Goal: Task Accomplishment & Management: Use online tool/utility

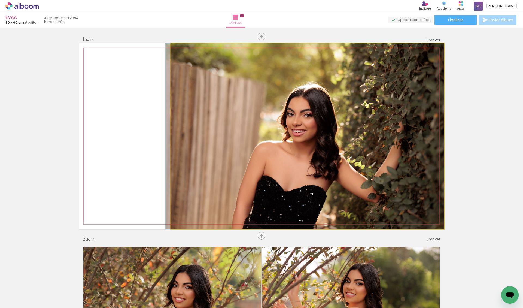
drag, startPoint x: 294, startPoint y: 87, endPoint x: 287, endPoint y: 86, distance: 7.0
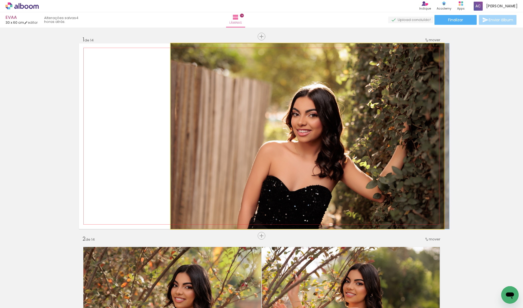
drag, startPoint x: 280, startPoint y: 89, endPoint x: 296, endPoint y: 88, distance: 16.1
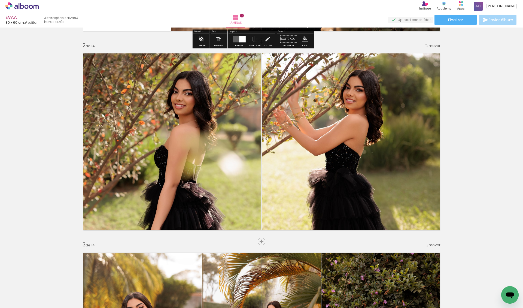
scroll to position [201, 0]
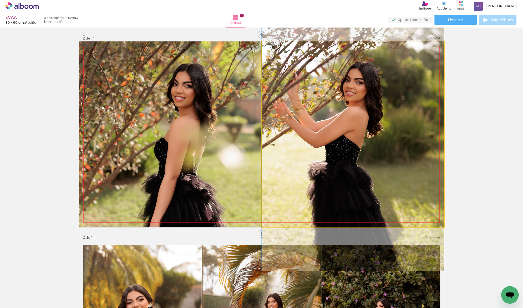
click at [316, 118] on quentale-photo at bounding box center [353, 133] width 182 height 185
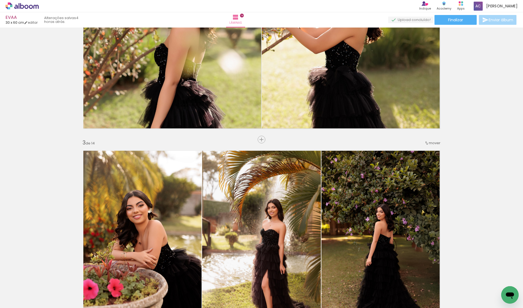
scroll to position [276, 0]
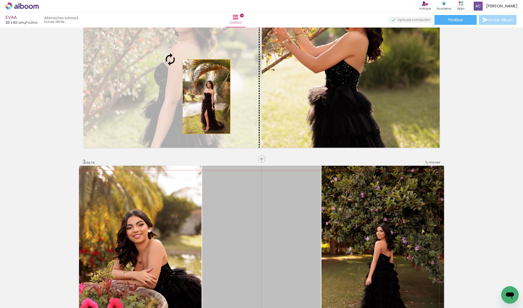
drag, startPoint x: 284, startPoint y: 208, endPoint x: 204, endPoint y: 96, distance: 138.2
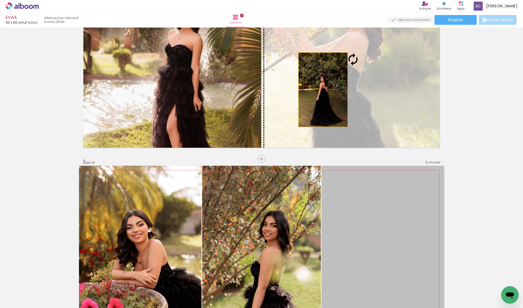
drag, startPoint x: 376, startPoint y: 241, endPoint x: 318, endPoint y: 92, distance: 160.0
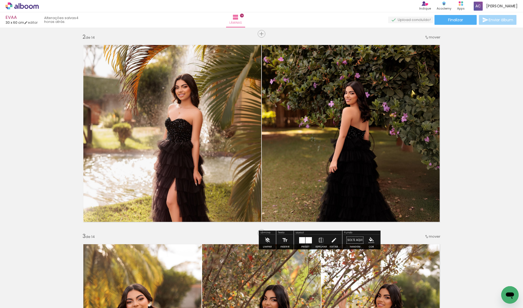
scroll to position [183, 0]
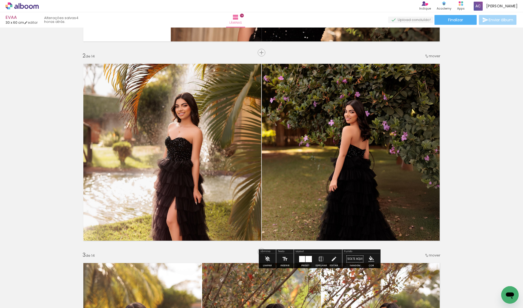
click at [321, 124] on quentale-photo at bounding box center [353, 151] width 182 height 185
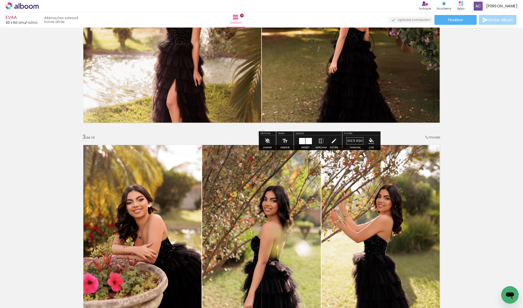
scroll to position [303, 0]
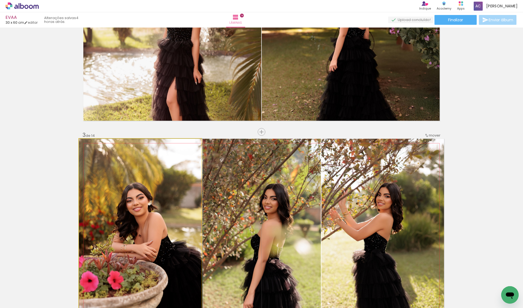
drag, startPoint x: 158, startPoint y: 215, endPoint x: 210, endPoint y: 215, distance: 51.7
click at [0, 0] on slot at bounding box center [0, 0] width 0 height 0
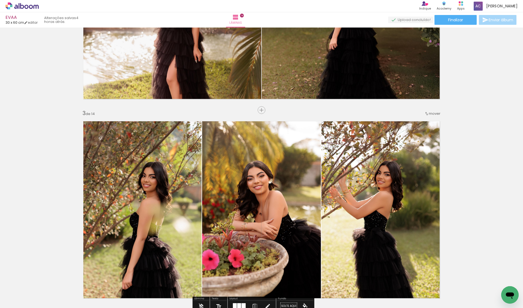
scroll to position [270, 0]
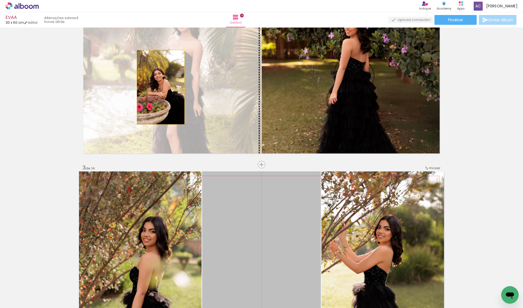
drag, startPoint x: 227, startPoint y: 225, endPoint x: 159, endPoint y: 84, distance: 156.5
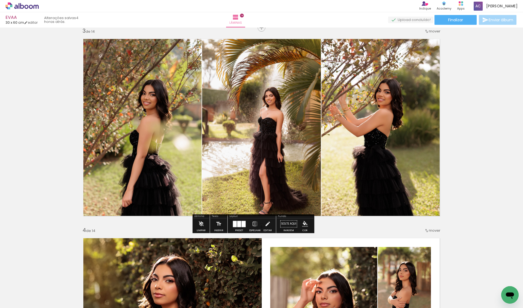
scroll to position [404, 0]
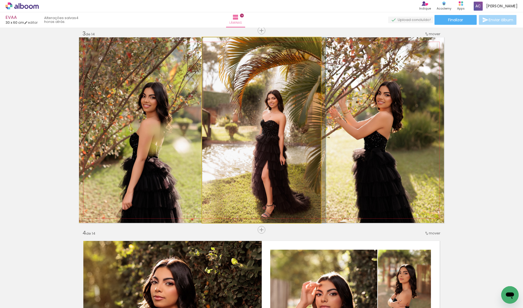
drag, startPoint x: 242, startPoint y: 95, endPoint x: 253, endPoint y: 95, distance: 10.6
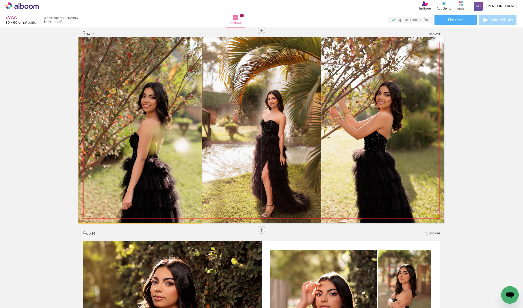
click at [156, 118] on quentale-photo at bounding box center [140, 129] width 123 height 185
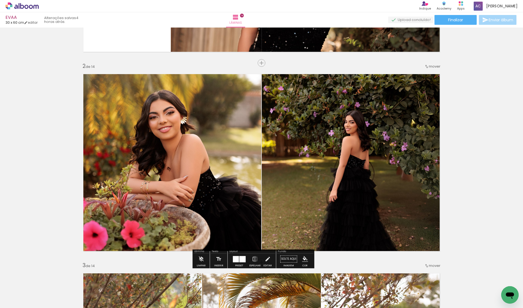
scroll to position [193, 0]
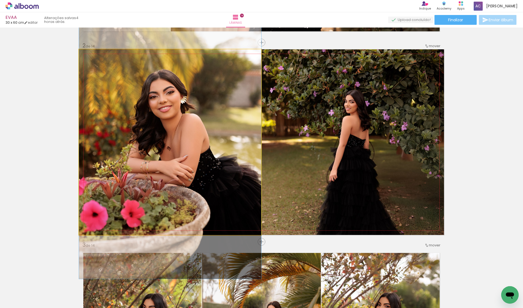
click at [151, 120] on quentale-photo at bounding box center [170, 141] width 182 height 185
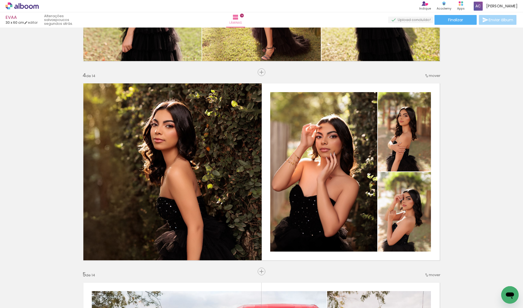
scroll to position [560, 0]
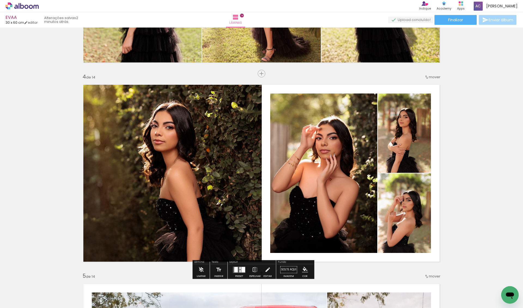
click at [22, 304] on paper-button "Adicionar Fotos" at bounding box center [17, 300] width 26 height 9
click at [0, 0] on input "file" at bounding box center [0, 0] width 0 height 0
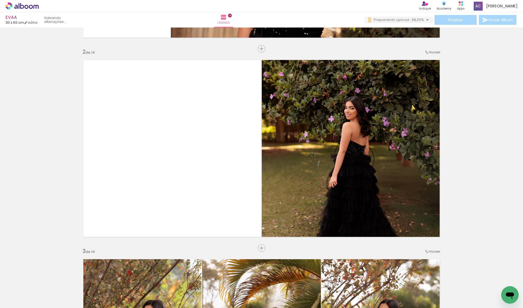
scroll to position [184, 0]
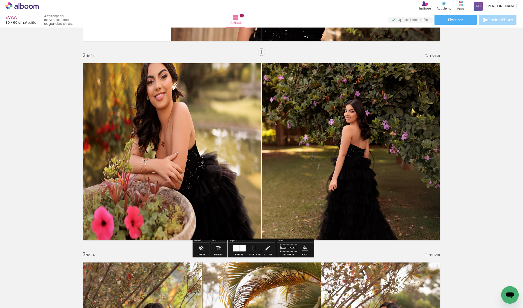
click at [14, 299] on span "Adicionar Fotos" at bounding box center [19, 300] width 16 height 6
click at [0, 0] on input "file" at bounding box center [0, 0] width 0 height 0
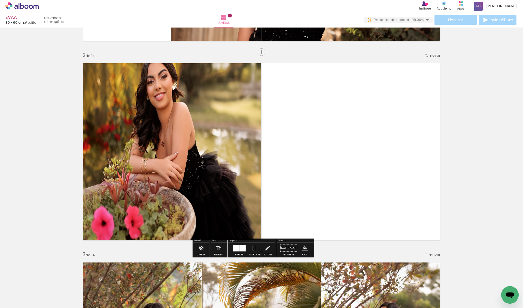
click at [239, 250] on div at bounding box center [236, 248] width 6 height 6
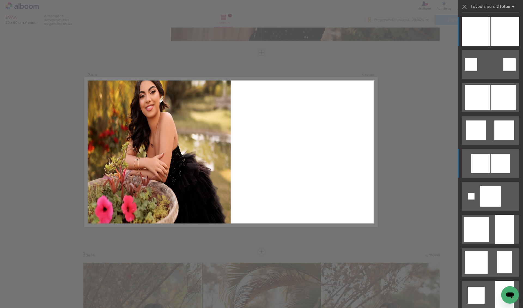
scroll to position [184, 0]
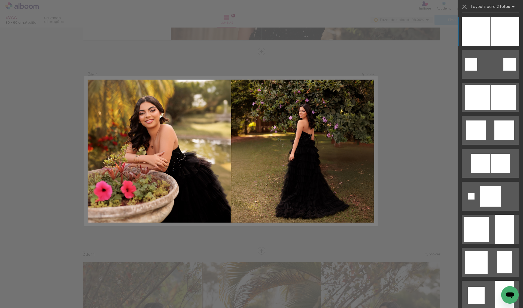
click at [492, 33] on div at bounding box center [504, 31] width 29 height 29
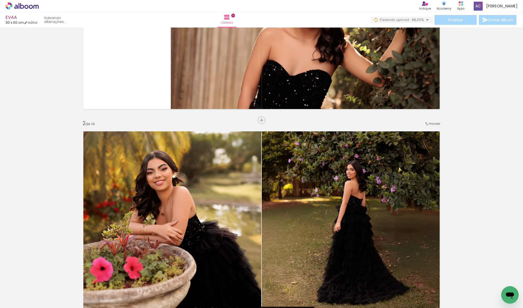
scroll to position [226, 0]
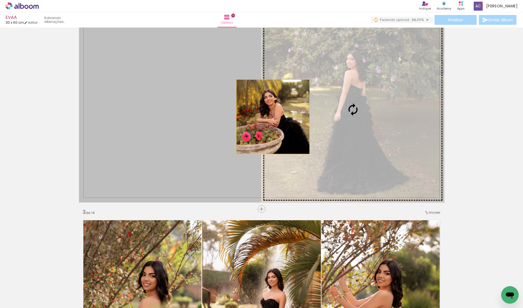
drag, startPoint x: 245, startPoint y: 117, endPoint x: 304, endPoint y: 116, distance: 58.8
click at [0, 0] on slot at bounding box center [0, 0] width 0 height 0
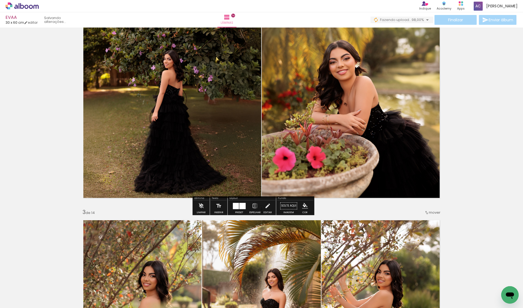
scroll to position [202, 0]
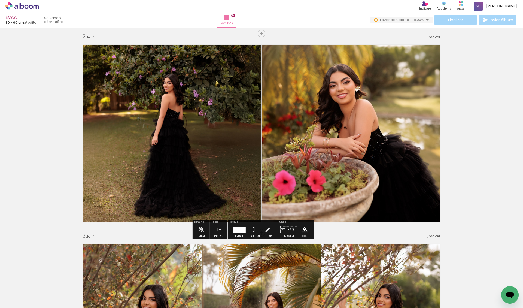
drag, startPoint x: 221, startPoint y: 139, endPoint x: 298, endPoint y: 138, distance: 76.8
click at [0, 0] on slot at bounding box center [0, 0] width 0 height 0
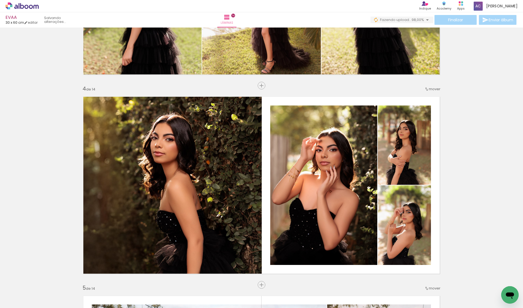
scroll to position [558, 0]
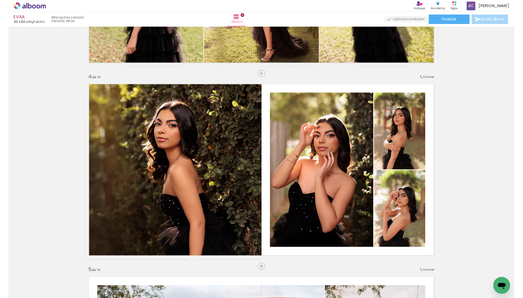
scroll to position [99, 0]
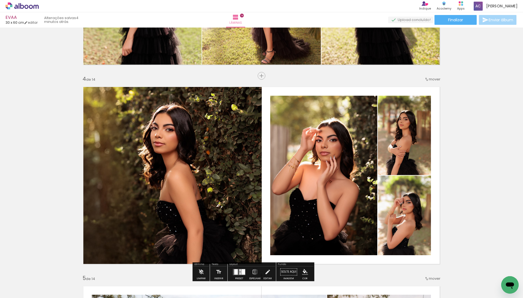
click at [17, 291] on span "Adicionar Fotos" at bounding box center [19, 290] width 16 height 6
click at [0, 0] on input "file" at bounding box center [0, 0] width 0 height 0
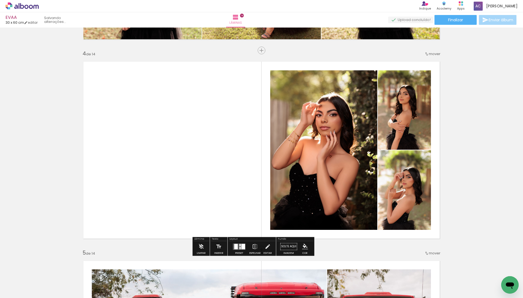
scroll to position [585, 0]
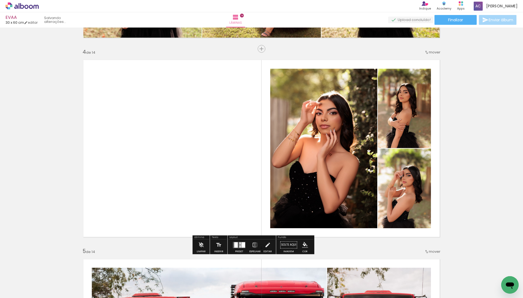
drag, startPoint x: 209, startPoint y: 132, endPoint x: 202, endPoint y: 132, distance: 7.6
click at [0, 0] on slot at bounding box center [0, 0] width 0 height 0
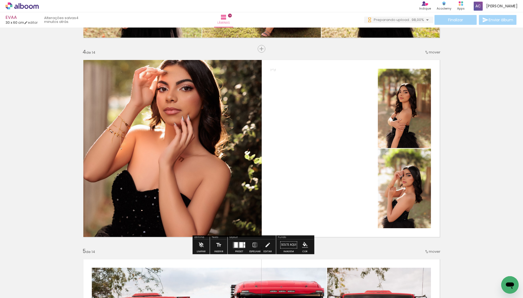
drag, startPoint x: 277, startPoint y: 129, endPoint x: 194, endPoint y: 136, distance: 83.4
click at [0, 0] on slot at bounding box center [0, 0] width 0 height 0
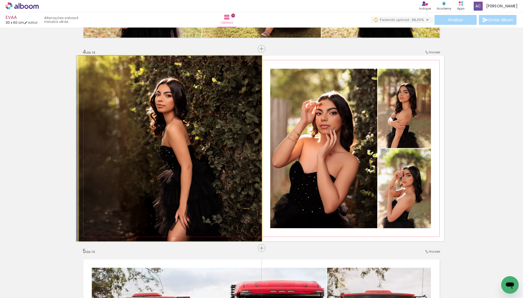
drag, startPoint x: 183, startPoint y: 135, endPoint x: 178, endPoint y: 135, distance: 5.4
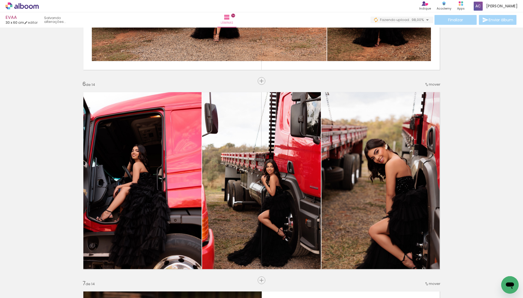
scroll to position [974, 0]
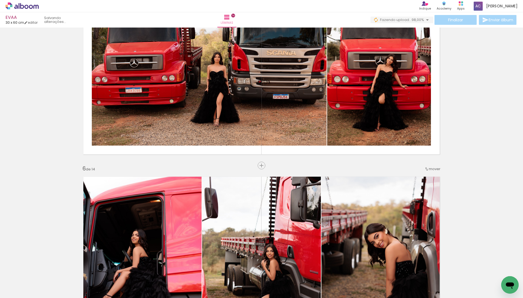
scroll to position [868, 0]
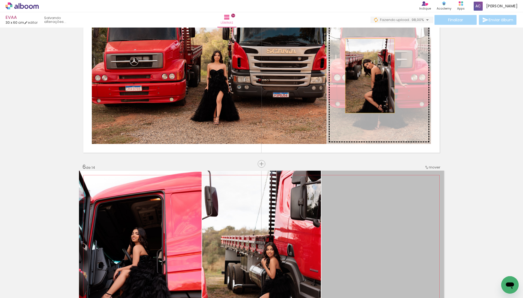
drag, startPoint x: 407, startPoint y: 182, endPoint x: 370, endPoint y: 78, distance: 110.8
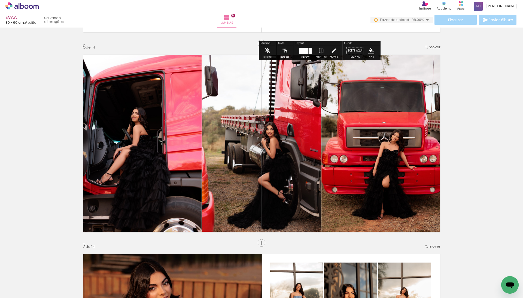
scroll to position [991, 0]
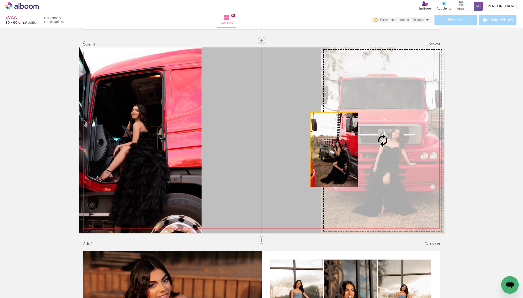
drag, startPoint x: 293, startPoint y: 152, endPoint x: 330, endPoint y: 149, distance: 37.5
click at [0, 0] on slot at bounding box center [0, 0] width 0 height 0
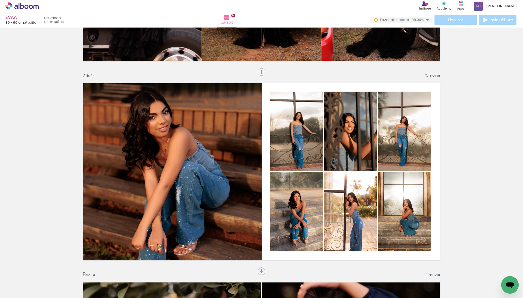
scroll to position [1173, 0]
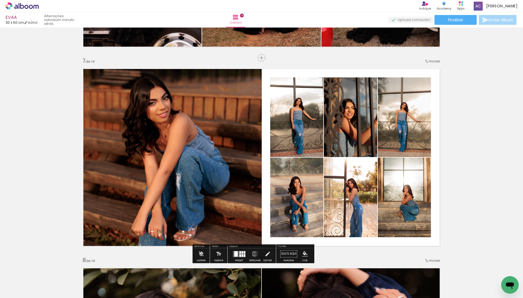
click at [0, 296] on div "Biblioteca 50 fotos Todas as fotos Não utilizadas Adicionar Fotos" at bounding box center [0, 281] width 0 height 34
click at [7, 291] on iron-icon at bounding box center [8, 290] width 7 height 7
click at [0, 0] on input "file" at bounding box center [0, 0] width 0 height 0
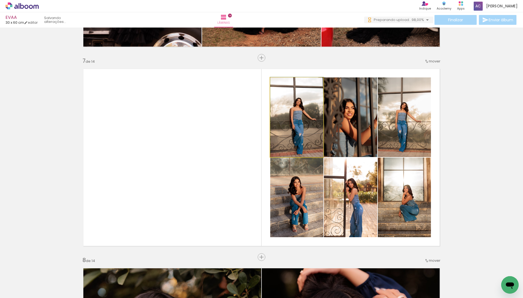
drag, startPoint x: 285, startPoint y: 138, endPoint x: 230, endPoint y: 151, distance: 56.3
click at [0, 0] on slot at bounding box center [0, 0] width 0 height 0
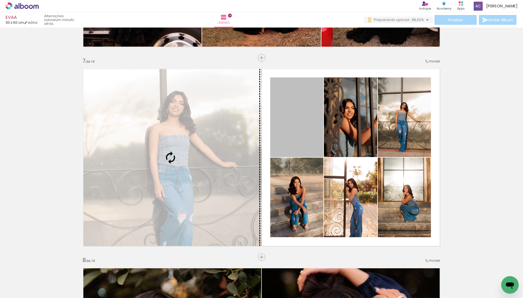
drag, startPoint x: 283, startPoint y: 129, endPoint x: 231, endPoint y: 131, distance: 51.8
click at [0, 0] on slot at bounding box center [0, 0] width 0 height 0
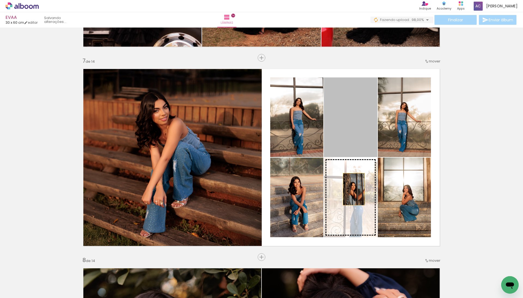
drag, startPoint x: 351, startPoint y: 147, endPoint x: 351, endPoint y: 204, distance: 56.4
click at [0, 0] on slot at bounding box center [0, 0] width 0 height 0
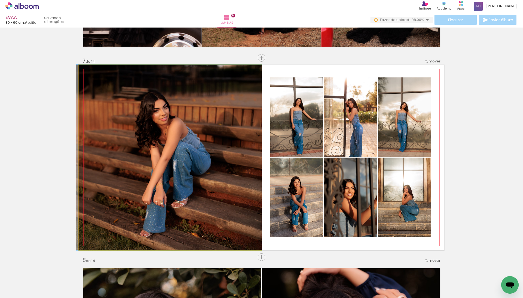
drag, startPoint x: 182, startPoint y: 167, endPoint x: 180, endPoint y: 163, distance: 3.7
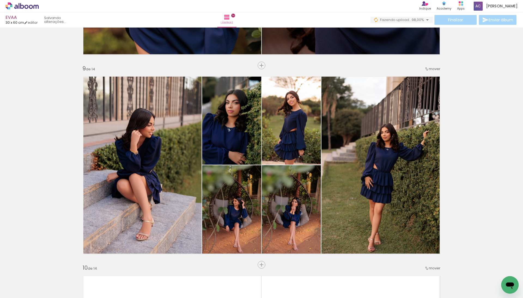
scroll to position [1569, 0]
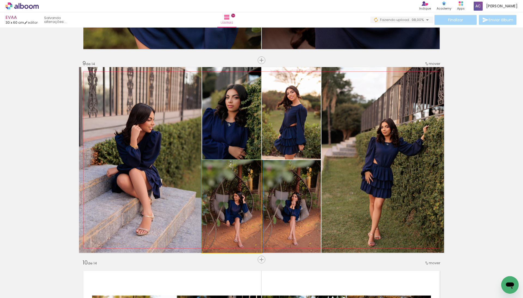
drag, startPoint x: 223, startPoint y: 211, endPoint x: 223, endPoint y: 204, distance: 6.5
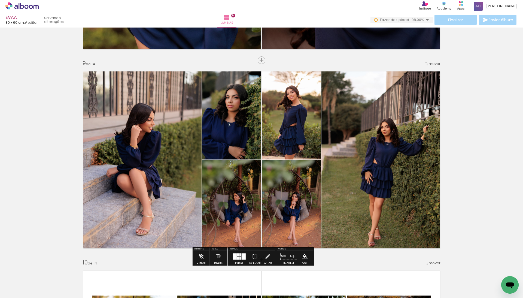
scroll to position [1585, 0]
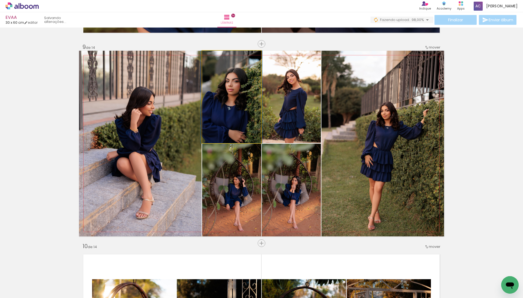
drag, startPoint x: 236, startPoint y: 123, endPoint x: 236, endPoint y: 150, distance: 27.2
click at [0, 0] on slot at bounding box center [0, 0] width 0 height 0
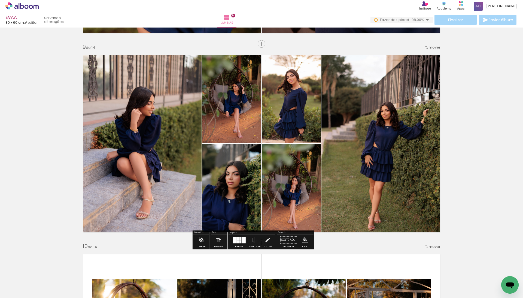
drag, startPoint x: 234, startPoint y: 112, endPoint x: 263, endPoint y: 111, distance: 29.5
click at [0, 0] on slot at bounding box center [0, 0] width 0 height 0
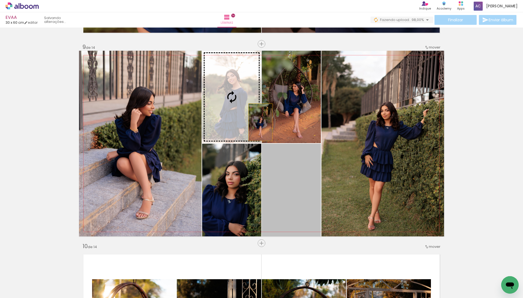
drag, startPoint x: 296, startPoint y: 178, endPoint x: 238, endPoint y: 102, distance: 95.8
click at [0, 0] on slot at bounding box center [0, 0] width 0 height 0
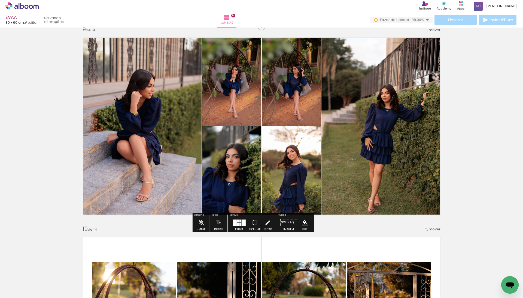
scroll to position [1607, 0]
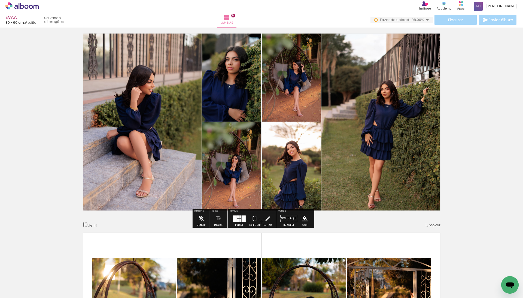
scroll to position [99, 0]
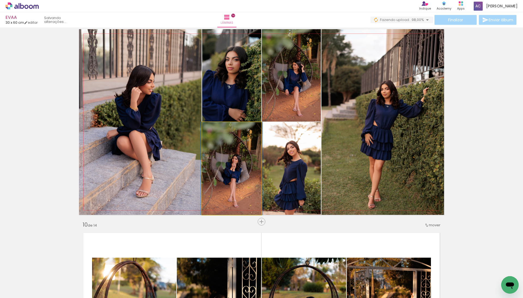
drag, startPoint x: 237, startPoint y: 151, endPoint x: 236, endPoint y: 95, distance: 55.6
click at [0, 0] on slot at bounding box center [0, 0] width 0 height 0
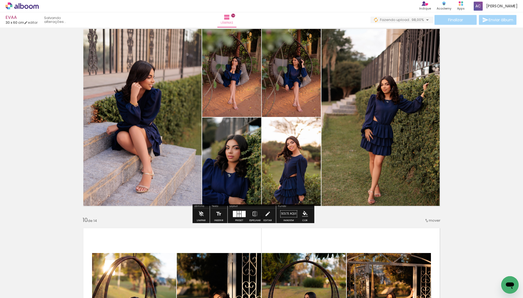
scroll to position [1612, 0]
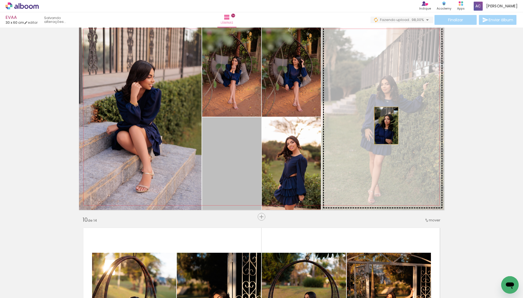
drag, startPoint x: 240, startPoint y: 159, endPoint x: 383, endPoint y: 124, distance: 147.4
click at [0, 0] on slot at bounding box center [0, 0] width 0 height 0
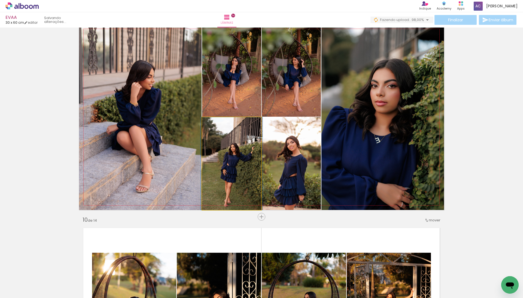
drag, startPoint x: 237, startPoint y: 179, endPoint x: 361, endPoint y: 125, distance: 135.1
click at [0, 0] on slot at bounding box center [0, 0] width 0 height 0
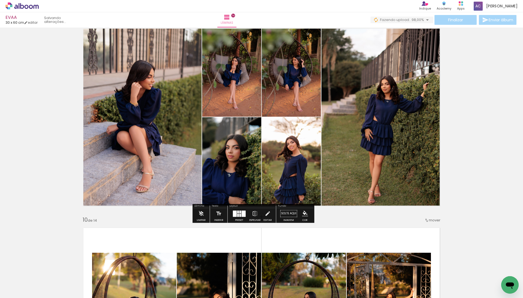
drag, startPoint x: 219, startPoint y: 152, endPoint x: 169, endPoint y: 120, distance: 59.3
click at [0, 0] on slot at bounding box center [0, 0] width 0 height 0
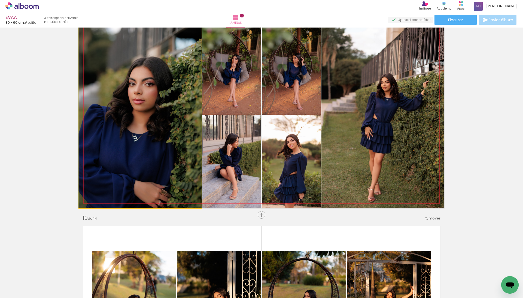
drag, startPoint x: 162, startPoint y: 129, endPoint x: 162, endPoint y: 124, distance: 4.6
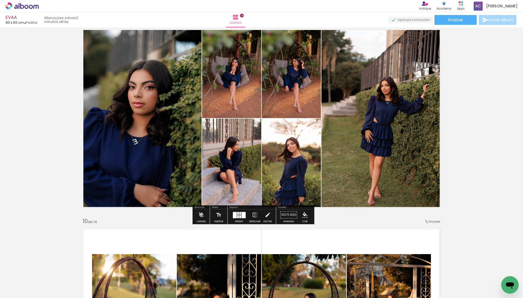
scroll to position [1609, 0]
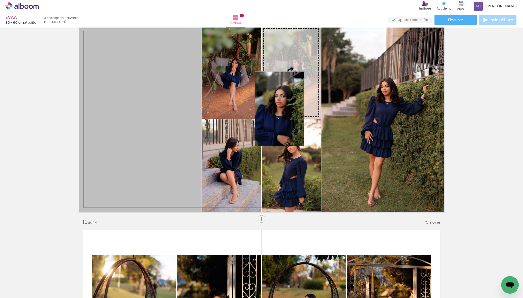
drag, startPoint x: 156, startPoint y: 123, endPoint x: 359, endPoint y: 107, distance: 203.7
click at [0, 0] on slot at bounding box center [0, 0] width 0 height 0
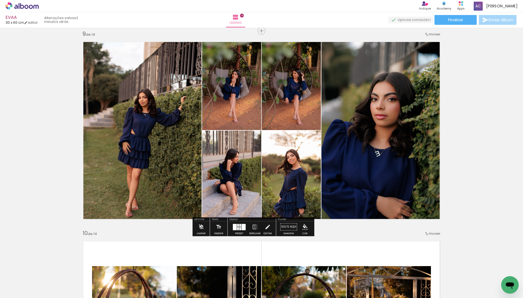
scroll to position [1593, 0]
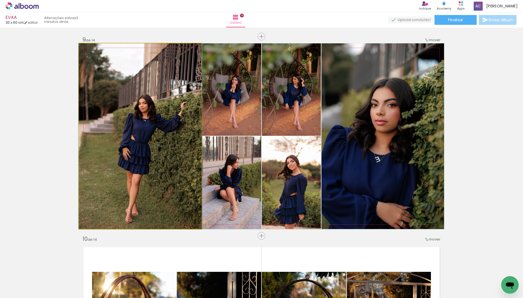
click at [145, 149] on quentale-photo at bounding box center [140, 135] width 123 height 185
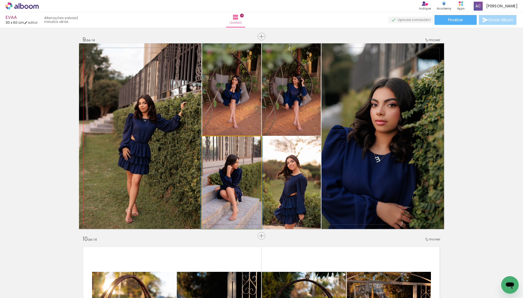
click at [233, 173] on quentale-photo at bounding box center [231, 182] width 59 height 93
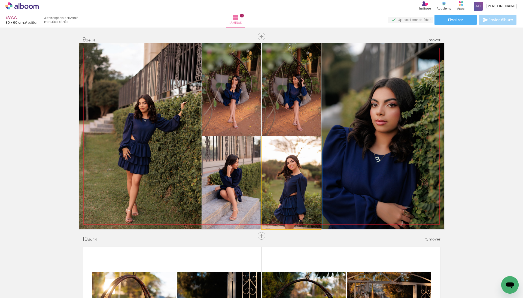
click at [316, 187] on quentale-photo at bounding box center [291, 182] width 59 height 93
drag, startPoint x: 296, startPoint y: 195, endPoint x: 343, endPoint y: 140, distance: 71.9
click at [0, 0] on slot at bounding box center [0, 0] width 0 height 0
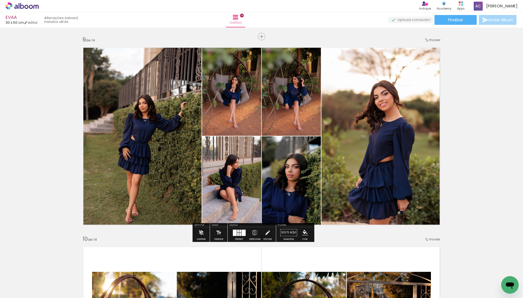
scroll to position [1593, 0]
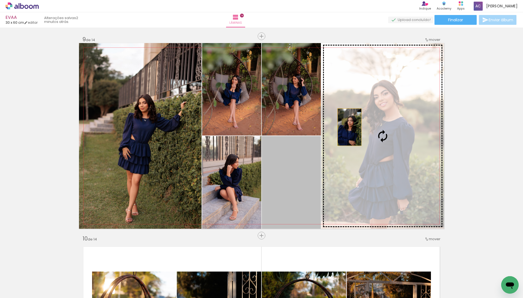
drag, startPoint x: 286, startPoint y: 177, endPoint x: 347, endPoint y: 127, distance: 78.7
click at [0, 0] on slot at bounding box center [0, 0] width 0 height 0
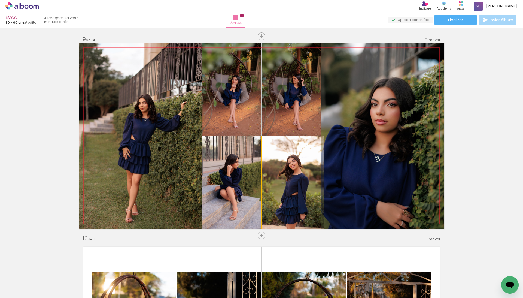
drag, startPoint x: 260, startPoint y: 185, endPoint x: 279, endPoint y: 178, distance: 20.4
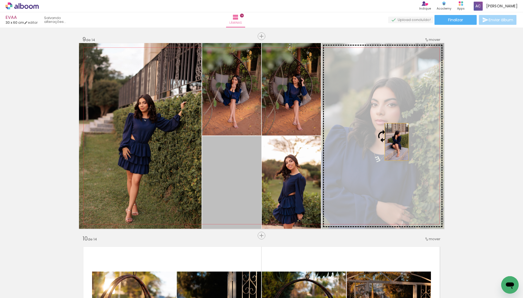
drag, startPoint x: 245, startPoint y: 185, endPoint x: 394, endPoint y: 141, distance: 155.4
click at [0, 0] on slot at bounding box center [0, 0] width 0 height 0
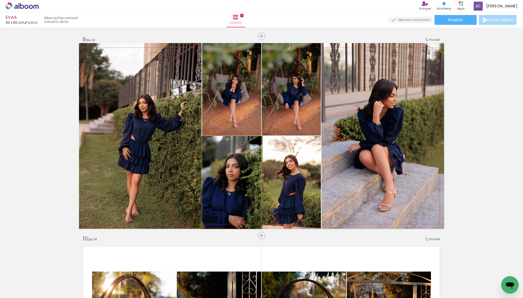
drag, startPoint x: 237, startPoint y: 181, endPoint x: 239, endPoint y: 171, distance: 9.7
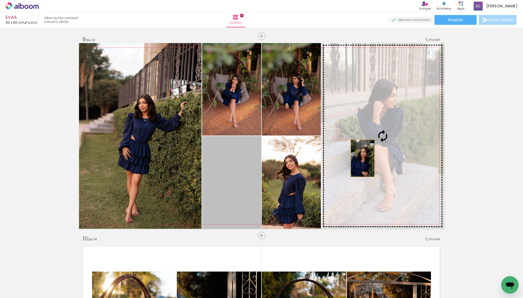
drag, startPoint x: 235, startPoint y: 195, endPoint x: 360, endPoint y: 158, distance: 129.9
click at [0, 0] on slot at bounding box center [0, 0] width 0 height 0
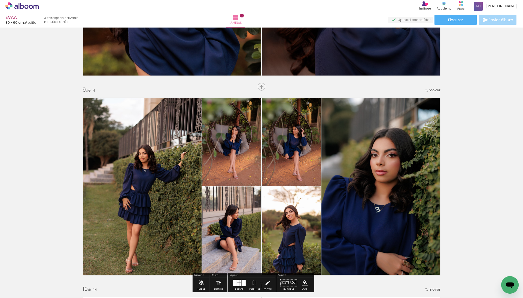
scroll to position [1530, 0]
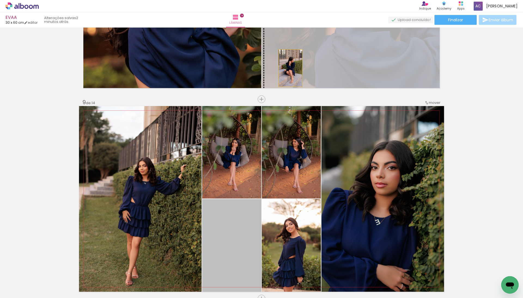
drag, startPoint x: 236, startPoint y: 233, endPoint x: 286, endPoint y: 68, distance: 172.0
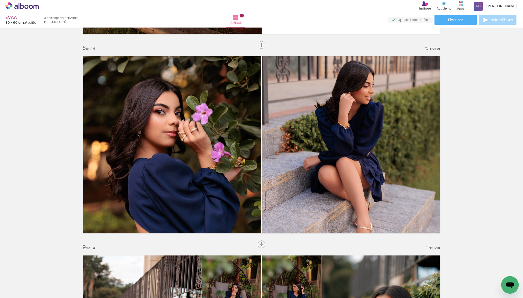
scroll to position [1385, 0]
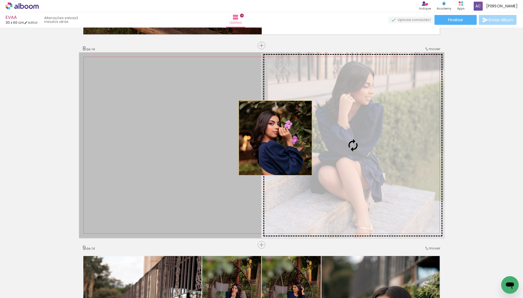
drag, startPoint x: 218, startPoint y: 142, endPoint x: 298, endPoint y: 137, distance: 79.9
click at [0, 0] on slot at bounding box center [0, 0] width 0 height 0
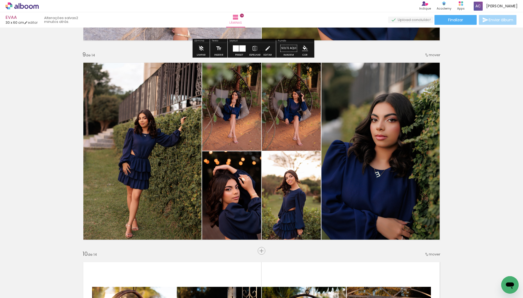
scroll to position [1553, 0]
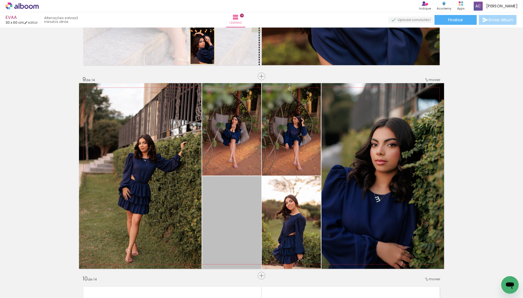
drag, startPoint x: 242, startPoint y: 211, endPoint x: 199, endPoint y: 45, distance: 171.0
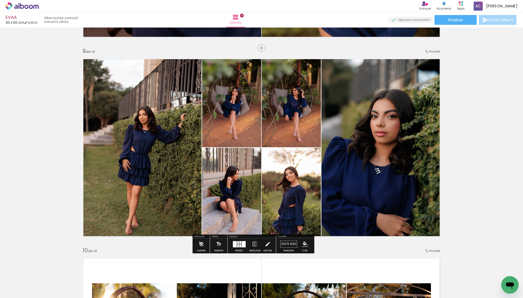
scroll to position [1583, 0]
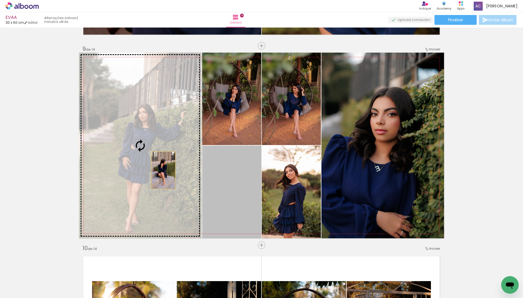
drag, startPoint x: 236, startPoint y: 207, endPoint x: 153, endPoint y: 163, distance: 94.8
click at [0, 0] on slot at bounding box center [0, 0] width 0 height 0
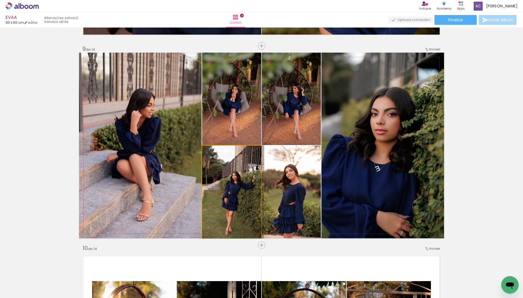
drag, startPoint x: 218, startPoint y: 205, endPoint x: 376, endPoint y: 132, distance: 173.6
click at [0, 0] on slot at bounding box center [0, 0] width 0 height 0
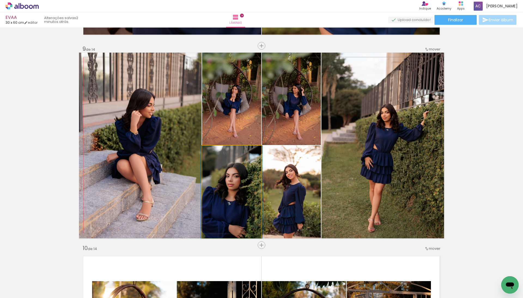
drag, startPoint x: 233, startPoint y: 205, endPoint x: 233, endPoint y: 190, distance: 15.3
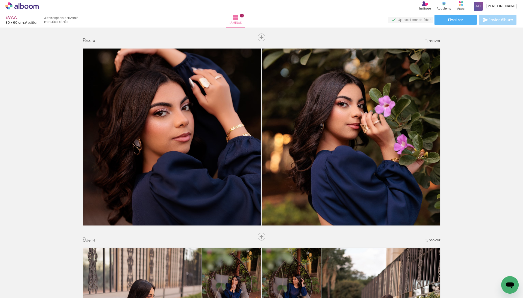
scroll to position [1390, 0]
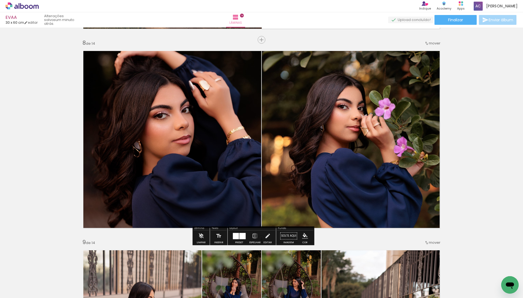
click at [22, 291] on span "Adicionar Fotos" at bounding box center [19, 290] width 16 height 6
click at [0, 0] on input "file" at bounding box center [0, 0] width 0 height 0
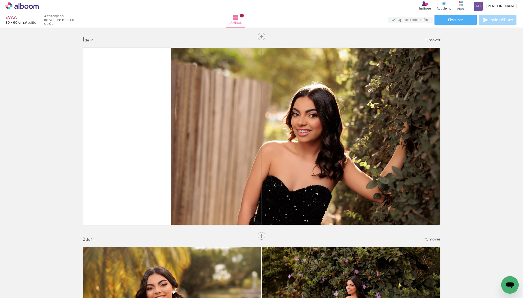
scroll to position [99, 0]
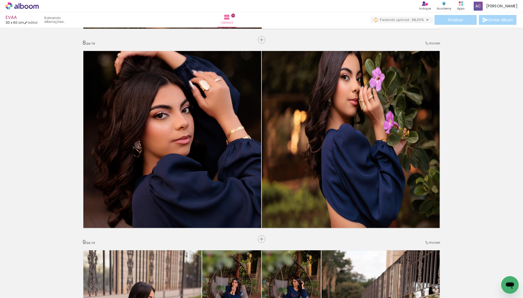
click at [17, 293] on span "Adicionar Fotos" at bounding box center [19, 290] width 16 height 6
click at [0, 0] on input "file" at bounding box center [0, 0] width 0 height 0
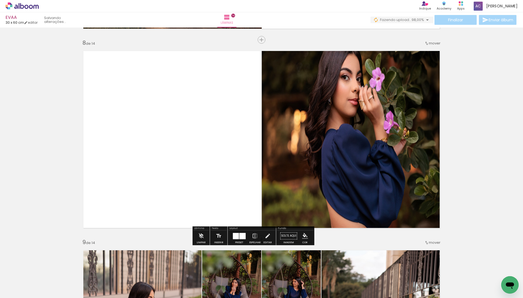
click at [245, 237] on div at bounding box center [242, 236] width 6 height 6
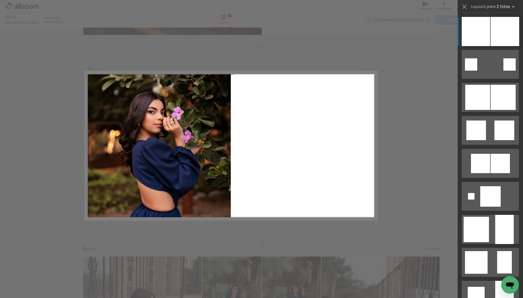
scroll to position [1383, 0]
click at [497, 23] on div at bounding box center [504, 31] width 29 height 29
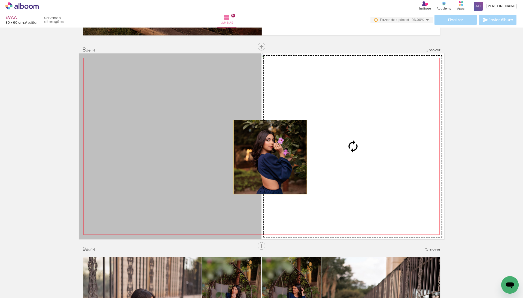
drag, startPoint x: 198, startPoint y: 157, endPoint x: 278, endPoint y: 154, distance: 80.4
click at [0, 0] on slot at bounding box center [0, 0] width 0 height 0
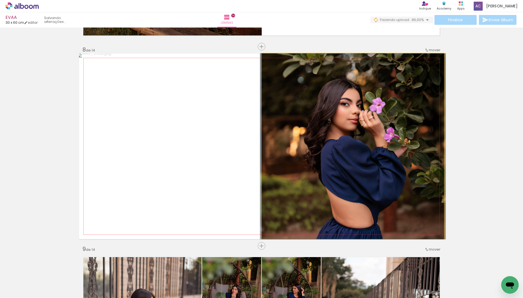
click at [281, 149] on quentale-photo at bounding box center [353, 145] width 182 height 185
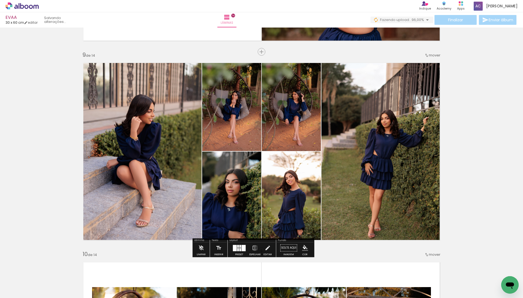
scroll to position [1573, 0]
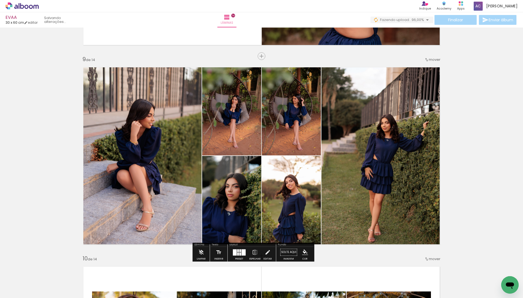
click at [239, 253] on div at bounding box center [238, 253] width 2 height 3
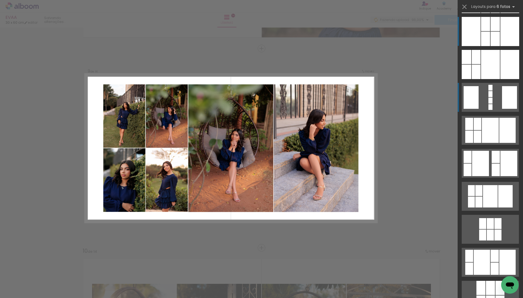
scroll to position [1583, 0]
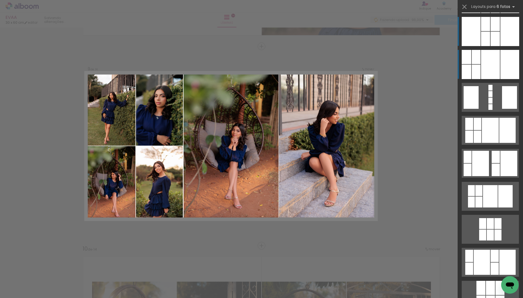
click at [490, 68] on div at bounding box center [490, 64] width 19 height 29
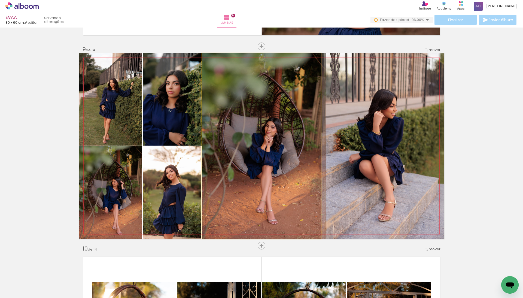
drag, startPoint x: 234, startPoint y: 187, endPoint x: 255, endPoint y: 182, distance: 21.9
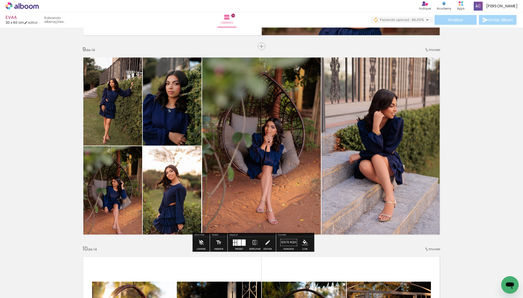
drag, startPoint x: 118, startPoint y: 111, endPoint x: 231, endPoint y: 111, distance: 113.3
click at [0, 0] on slot at bounding box center [0, 0] width 0 height 0
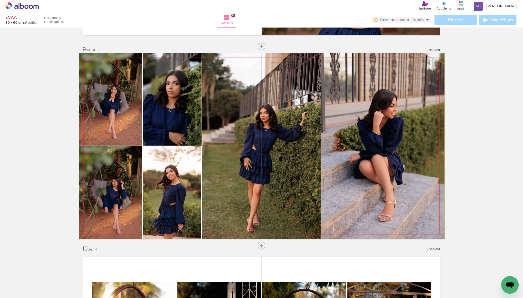
drag, startPoint x: 342, startPoint y: 139, endPoint x: 270, endPoint y: 139, distance: 72.4
click at [0, 0] on slot at bounding box center [0, 0] width 0 height 0
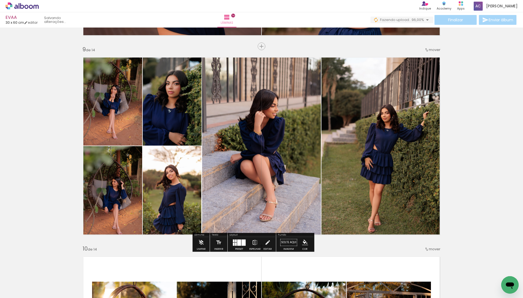
click at [258, 245] on iron-icon at bounding box center [255, 242] width 6 height 11
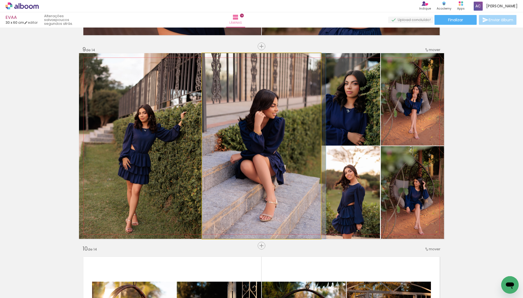
drag, startPoint x: 266, startPoint y: 175, endPoint x: 144, endPoint y: 172, distance: 122.0
click at [0, 0] on slot at bounding box center [0, 0] width 0 height 0
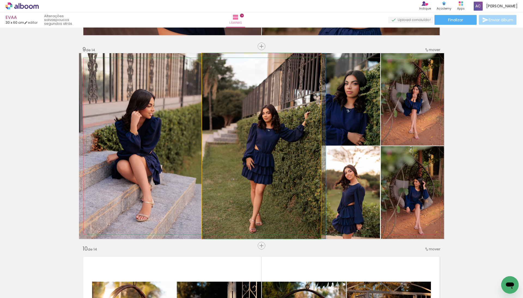
drag, startPoint x: 243, startPoint y: 147, endPoint x: 258, endPoint y: 137, distance: 17.2
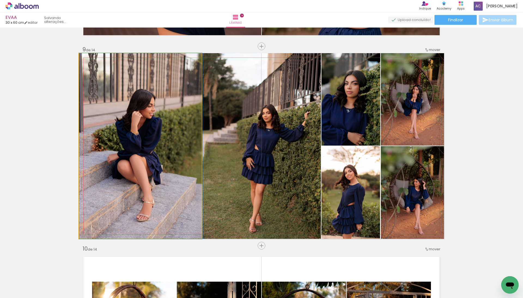
drag, startPoint x: 161, startPoint y: 144, endPoint x: 166, endPoint y: 144, distance: 5.5
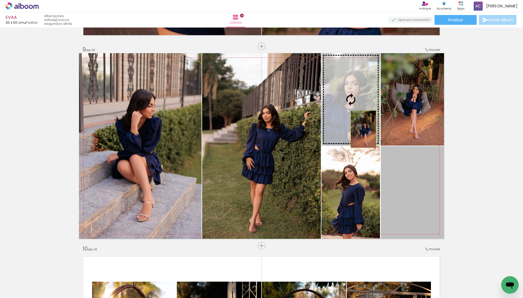
drag, startPoint x: 399, startPoint y: 174, endPoint x: 349, endPoint y: 108, distance: 82.7
click at [0, 0] on slot at bounding box center [0, 0] width 0 height 0
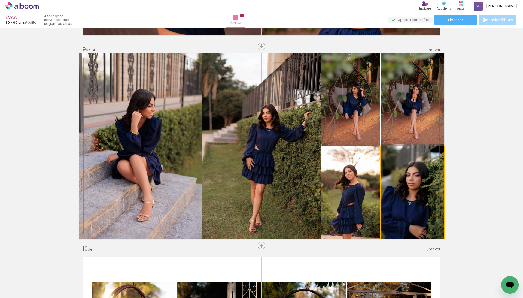
drag, startPoint x: 417, startPoint y: 192, endPoint x: 416, endPoint y: 188, distance: 4.0
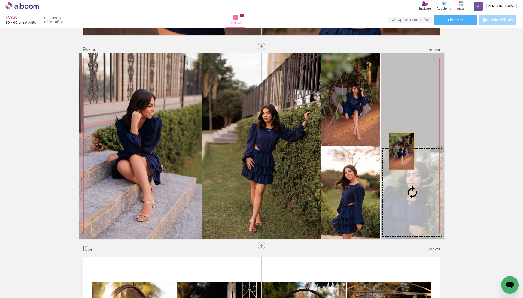
drag, startPoint x: 399, startPoint y: 127, endPoint x: 399, endPoint y: 156, distance: 28.6
click at [0, 0] on slot at bounding box center [0, 0] width 0 height 0
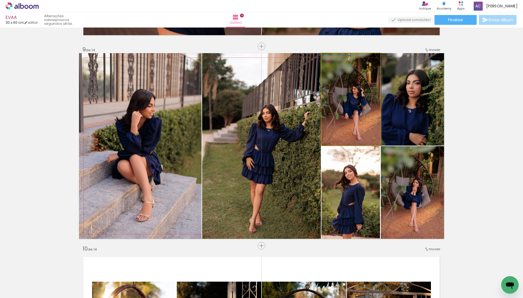
drag, startPoint x: 358, startPoint y: 120, endPoint x: 360, endPoint y: 148, distance: 28.4
click at [0, 0] on slot at bounding box center [0, 0] width 0 height 0
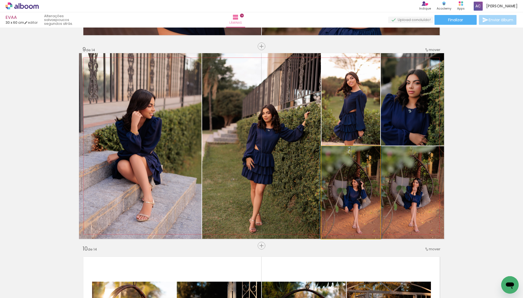
drag, startPoint x: 360, startPoint y: 187, endPoint x: 388, endPoint y: 182, distance: 28.4
click at [0, 0] on slot at bounding box center [0, 0] width 0 height 0
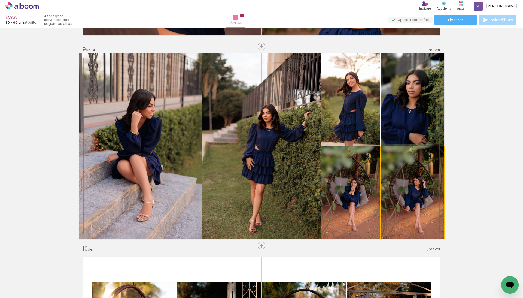
drag, startPoint x: 401, startPoint y: 207, endPoint x: 401, endPoint y: 199, distance: 8.4
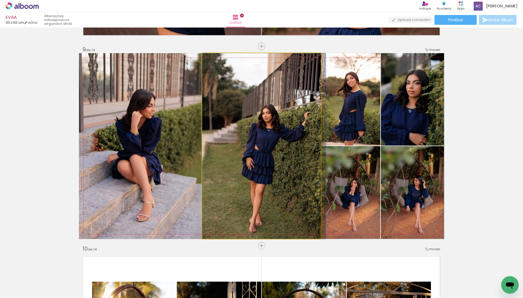
drag, startPoint x: 223, startPoint y: 182, endPoint x: 237, endPoint y: 181, distance: 14.2
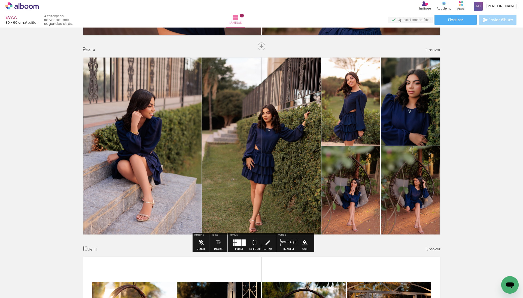
click at [217, 138] on quentale-photo at bounding box center [261, 145] width 119 height 185
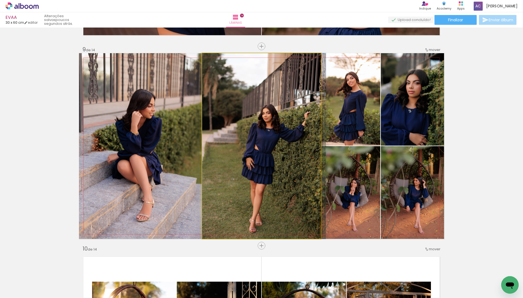
click at [217, 138] on quentale-photo at bounding box center [261, 145] width 119 height 185
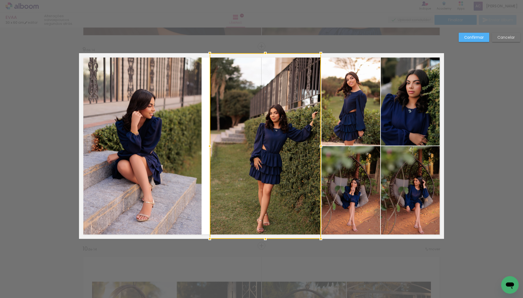
drag, startPoint x: 199, startPoint y: 147, endPoint x: 207, endPoint y: 147, distance: 7.6
click at [207, 147] on div at bounding box center [209, 146] width 11 height 11
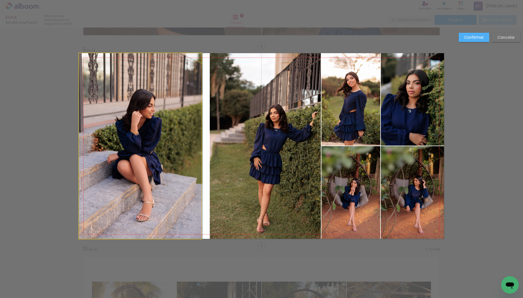
click at [166, 142] on quentale-photo at bounding box center [140, 145] width 123 height 185
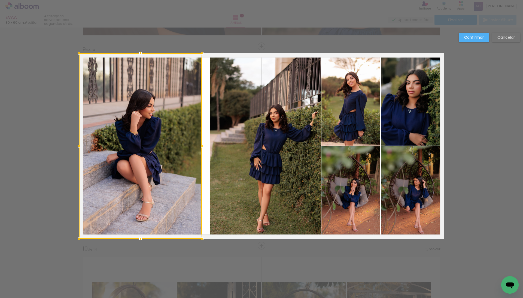
drag, startPoint x: 197, startPoint y: 145, endPoint x: 205, endPoint y: 145, distance: 7.6
click at [205, 145] on div at bounding box center [202, 146] width 11 height 11
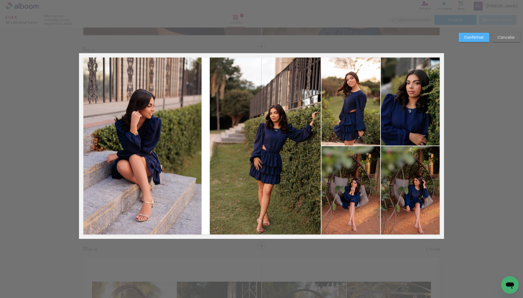
click at [189, 143] on quentale-photo at bounding box center [140, 145] width 123 height 185
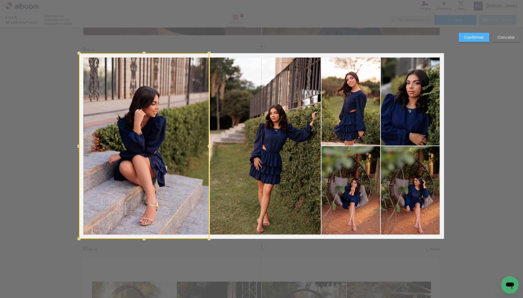
drag, startPoint x: 197, startPoint y: 144, endPoint x: 205, endPoint y: 143, distance: 7.6
click at [205, 143] on div at bounding box center [209, 146] width 11 height 11
click at [0, 0] on slot "Confirmar" at bounding box center [0, 0] width 0 height 0
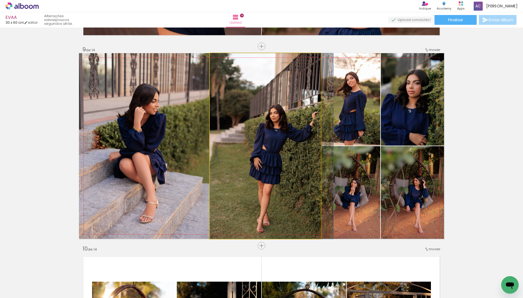
drag, startPoint x: 265, startPoint y: 133, endPoint x: 267, endPoint y: 127, distance: 6.0
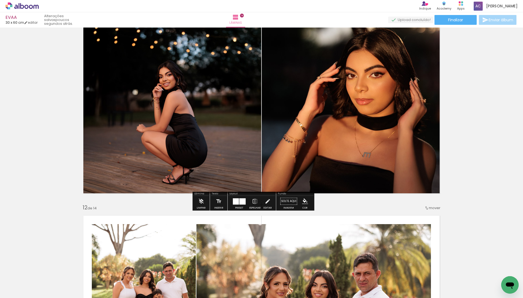
scroll to position [2005, 0]
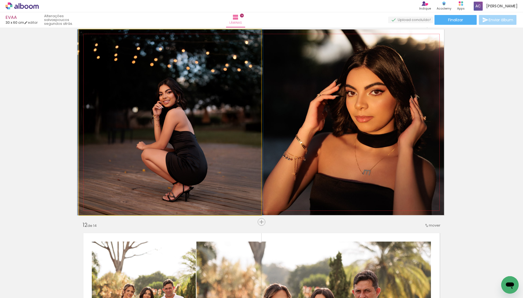
drag, startPoint x: 200, startPoint y: 146, endPoint x: 200, endPoint y: 142, distance: 4.1
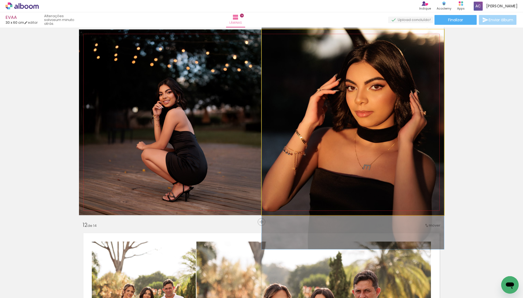
drag, startPoint x: 340, startPoint y: 133, endPoint x: 339, endPoint y: 128, distance: 5.3
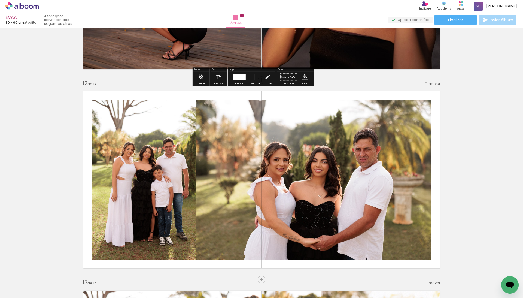
scroll to position [2233, 0]
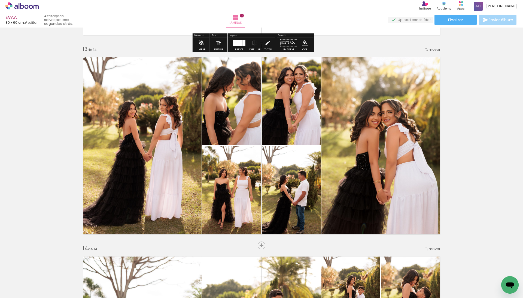
scroll to position [2412, 0]
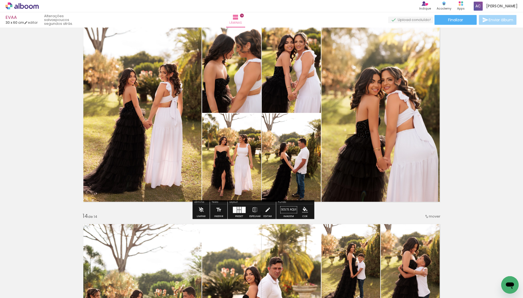
click at [20, 287] on span "Adicionar Fotos" at bounding box center [19, 290] width 16 height 6
click at [0, 0] on input "file" at bounding box center [0, 0] width 0 height 0
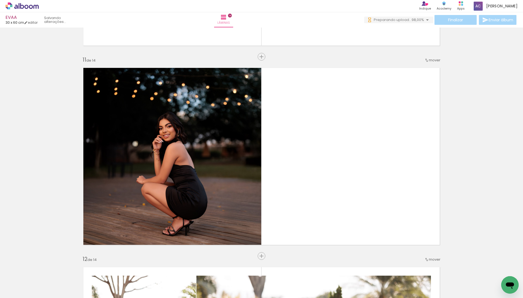
scroll to position [1967, 0]
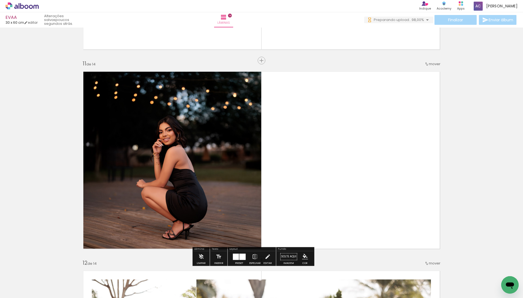
click at [246, 258] on div at bounding box center [242, 256] width 6 height 6
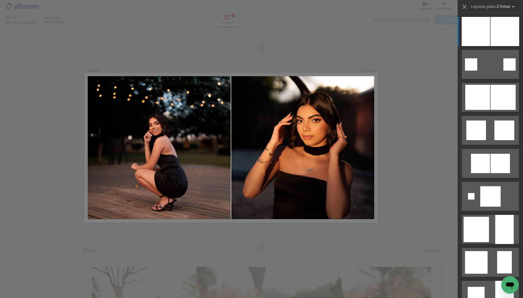
scroll to position [1981, 0]
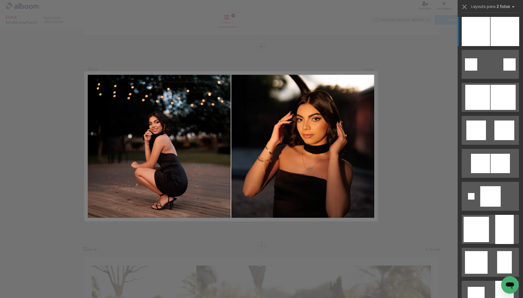
click at [478, 28] on div at bounding box center [476, 31] width 28 height 29
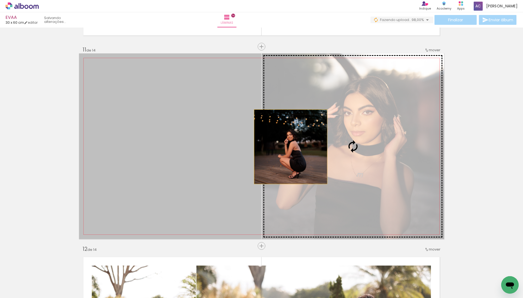
drag, startPoint x: 288, startPoint y: 147, endPoint x: 296, endPoint y: 146, distance: 7.9
click at [0, 0] on slot at bounding box center [0, 0] width 0 height 0
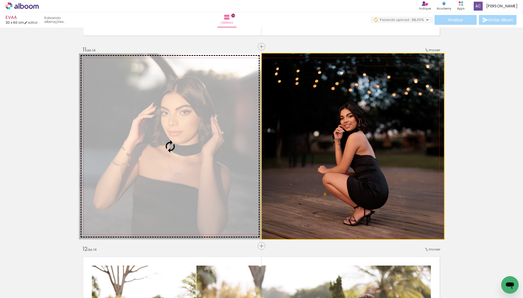
drag, startPoint x: 308, startPoint y: 154, endPoint x: 198, endPoint y: 154, distance: 110.6
click at [0, 0] on slot at bounding box center [0, 0] width 0 height 0
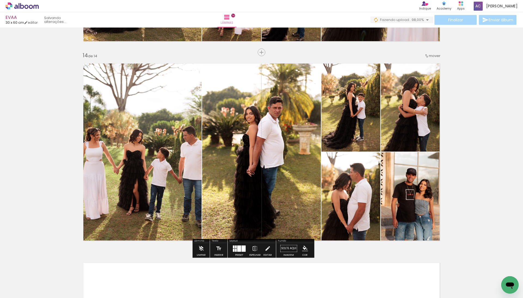
scroll to position [2611, 0]
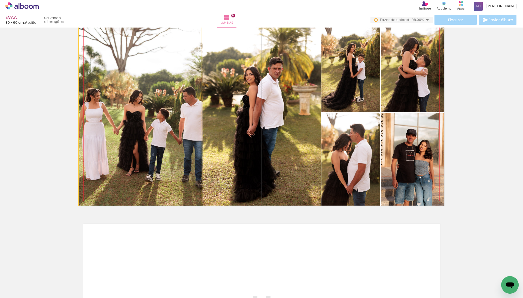
drag, startPoint x: 142, startPoint y: 130, endPoint x: 153, endPoint y: 130, distance: 10.3
click at [97, 119] on quentale-photo at bounding box center [140, 112] width 123 height 185
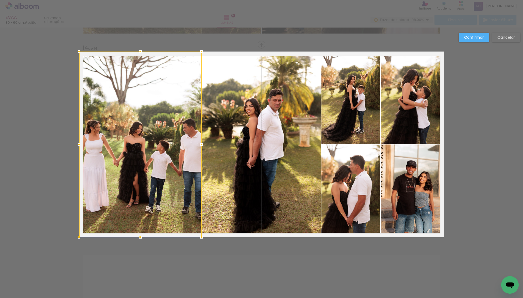
scroll to position [2578, 0]
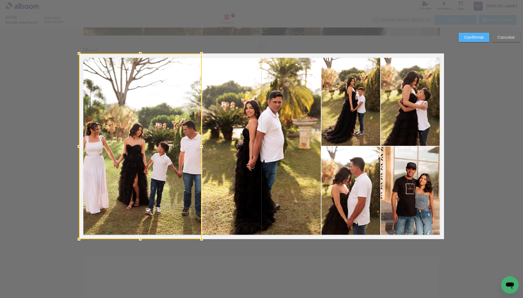
click at [239, 132] on quentale-photo at bounding box center [261, 145] width 119 height 185
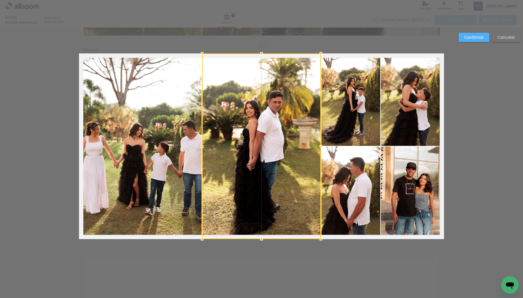
click at [0, 0] on slot "Confirmar" at bounding box center [0, 0] width 0 height 0
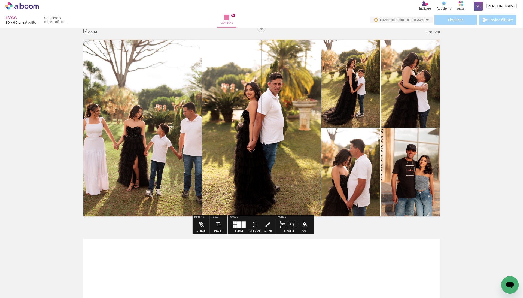
scroll to position [2611, 0]
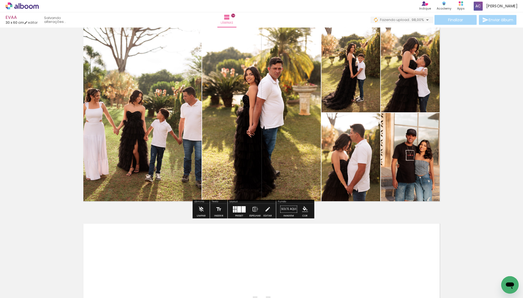
click at [258, 210] on iron-icon at bounding box center [255, 208] width 6 height 11
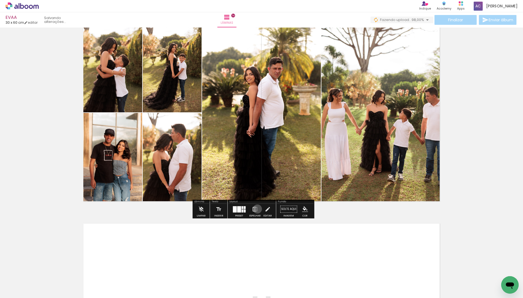
click at [258, 210] on iron-icon at bounding box center [255, 208] width 6 height 11
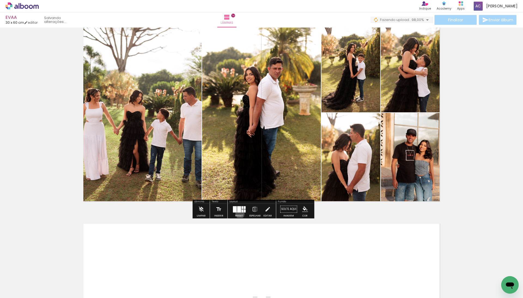
click at [244, 214] on div at bounding box center [239, 208] width 15 height 11
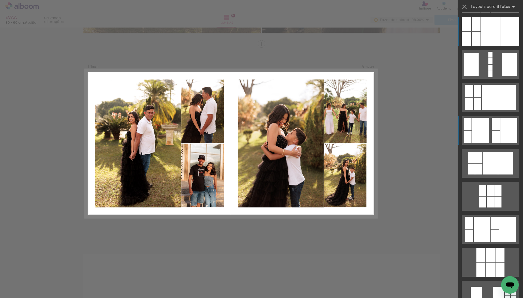
scroll to position [2578, 0]
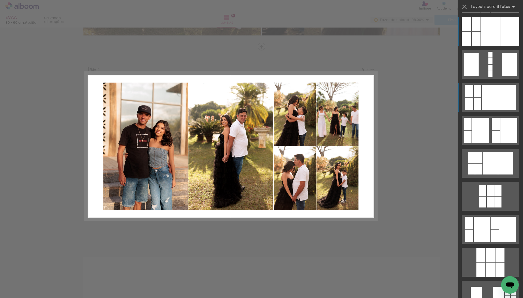
click at [489, 96] on div at bounding box center [490, 97] width 17 height 25
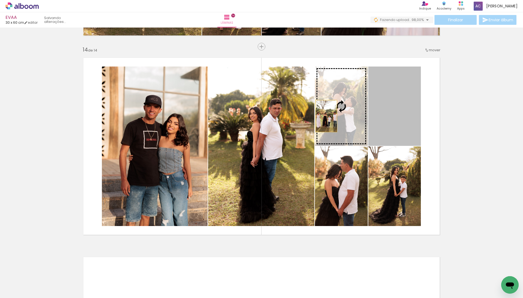
drag, startPoint x: 383, startPoint y: 116, endPoint x: 166, endPoint y: 136, distance: 218.0
click at [0, 0] on slot at bounding box center [0, 0] width 0 height 0
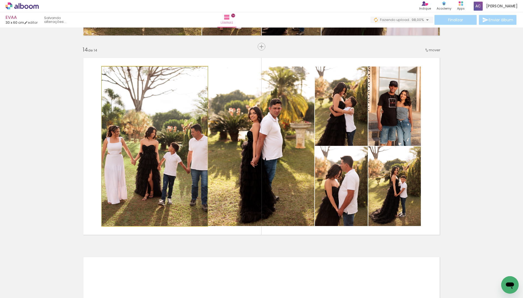
click at [181, 131] on quentale-photo at bounding box center [155, 145] width 106 height 159
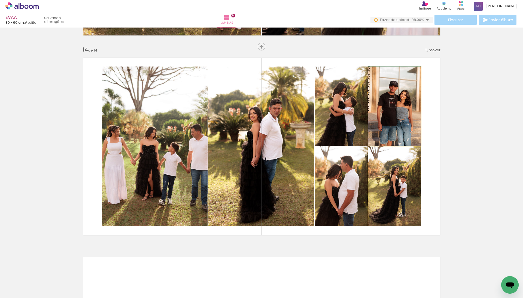
drag, startPoint x: 383, startPoint y: 120, endPoint x: 383, endPoint y: 164, distance: 44.7
click at [0, 0] on slot at bounding box center [0, 0] width 0 height 0
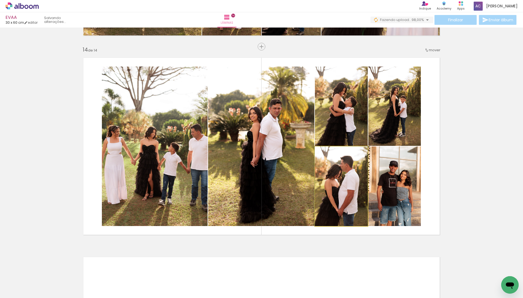
click at [348, 173] on quentale-photo at bounding box center [341, 186] width 53 height 80
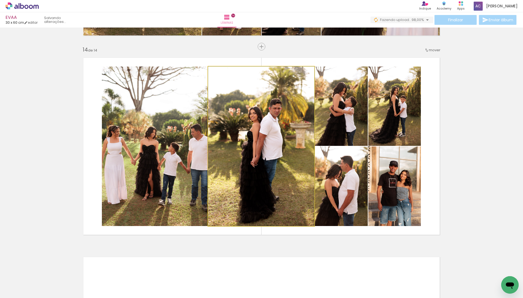
click at [280, 149] on quentale-photo at bounding box center [261, 145] width 106 height 159
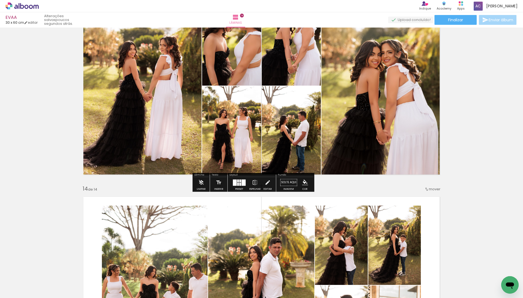
scroll to position [2446, 0]
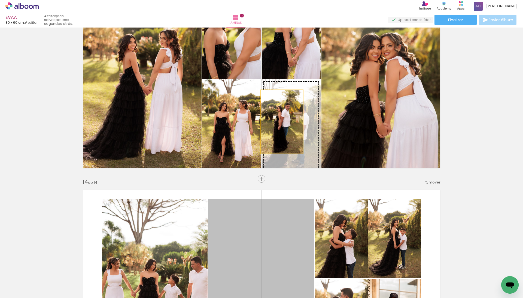
drag, startPoint x: 282, startPoint y: 221, endPoint x: 278, endPoint y: 120, distance: 101.1
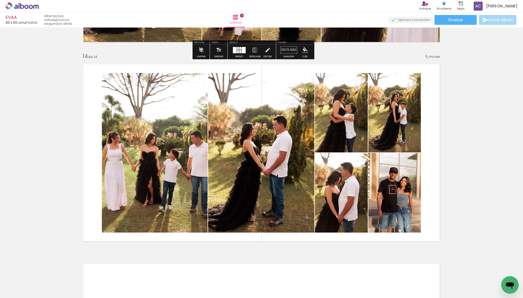
scroll to position [2574, 0]
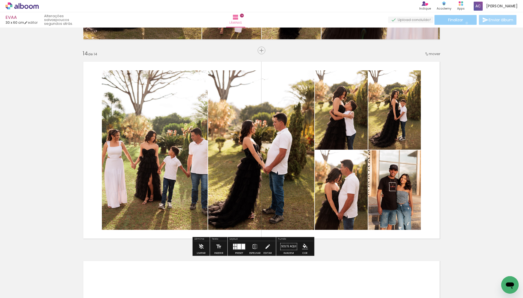
click at [465, 22] on paper-button "Finalizar" at bounding box center [455, 20] width 42 height 10
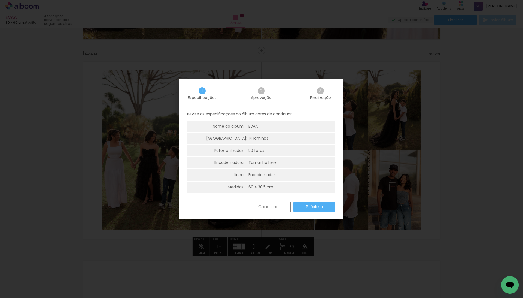
click at [0, 0] on slot "Próximo" at bounding box center [0, 0] width 0 height 0
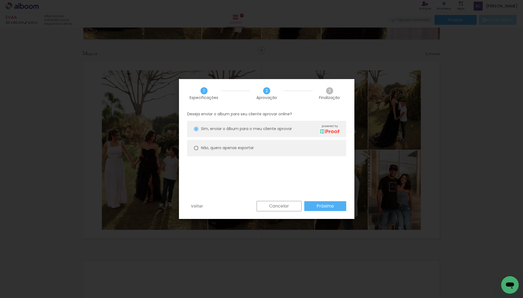
click at [262, 150] on paper-radio-button "Não, quero apenas exportar" at bounding box center [266, 148] width 159 height 16
type paper-radio-button "on"
click at [0, 0] on slot "Próximo" at bounding box center [0, 0] width 0 height 0
type input "Alta, 300 DPI"
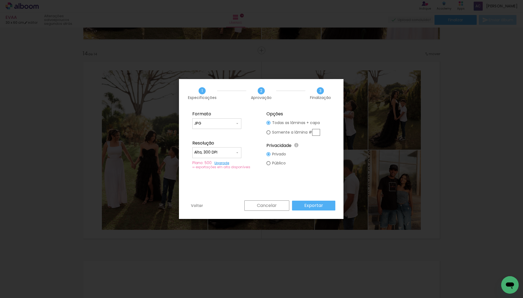
click at [0, 0] on slot "Exportar" at bounding box center [0, 0] width 0 height 0
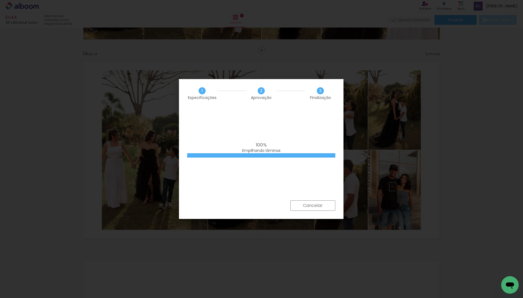
scroll to position [626, 0]
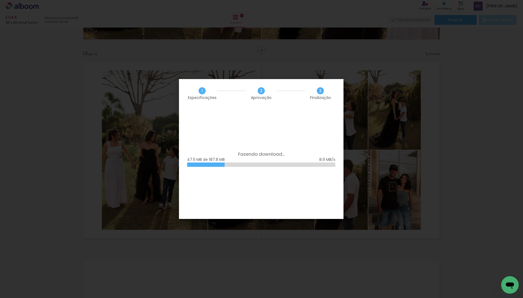
scroll to position [626, 0]
